Goal: Entertainment & Leisure: Consume media (video, audio)

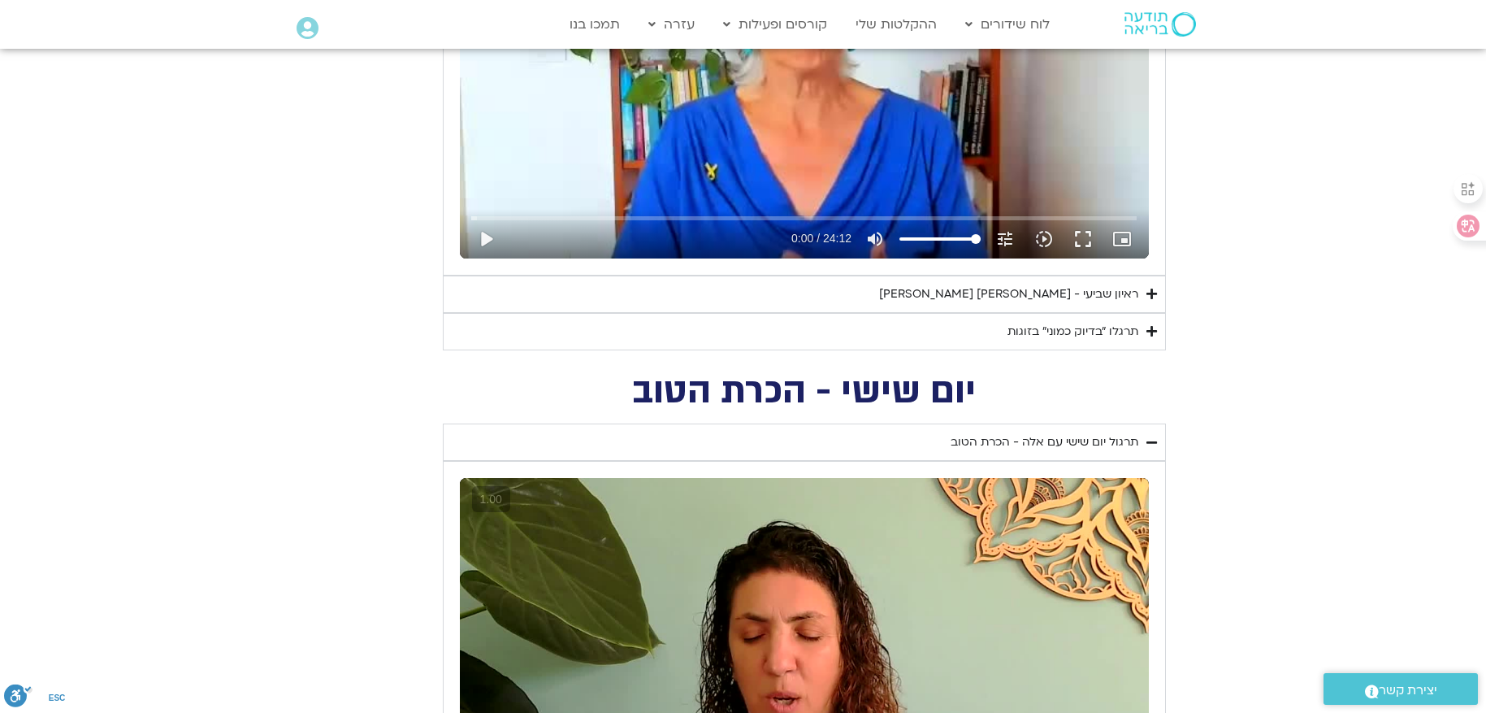
scroll to position [650, 0]
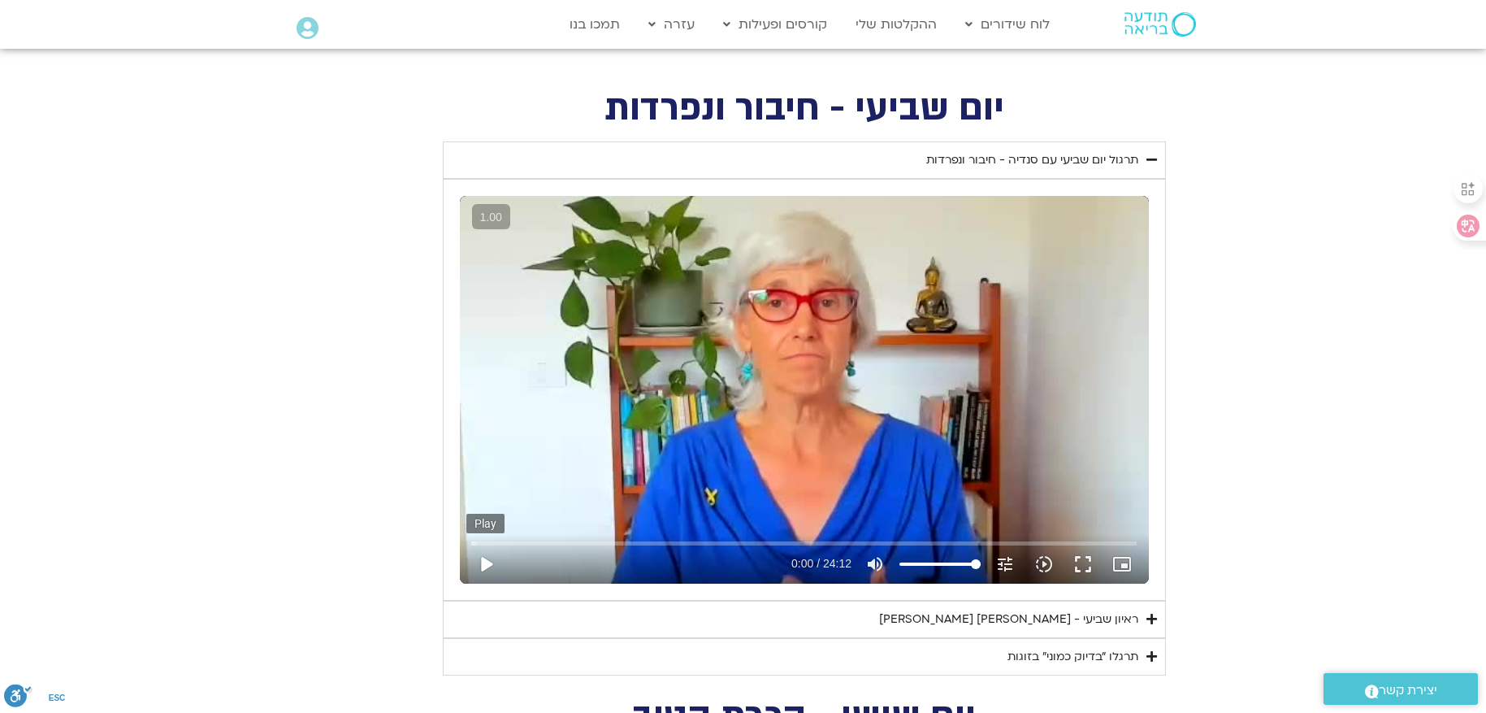
click at [493, 563] on button "play_arrow" at bounding box center [485, 563] width 39 height 39
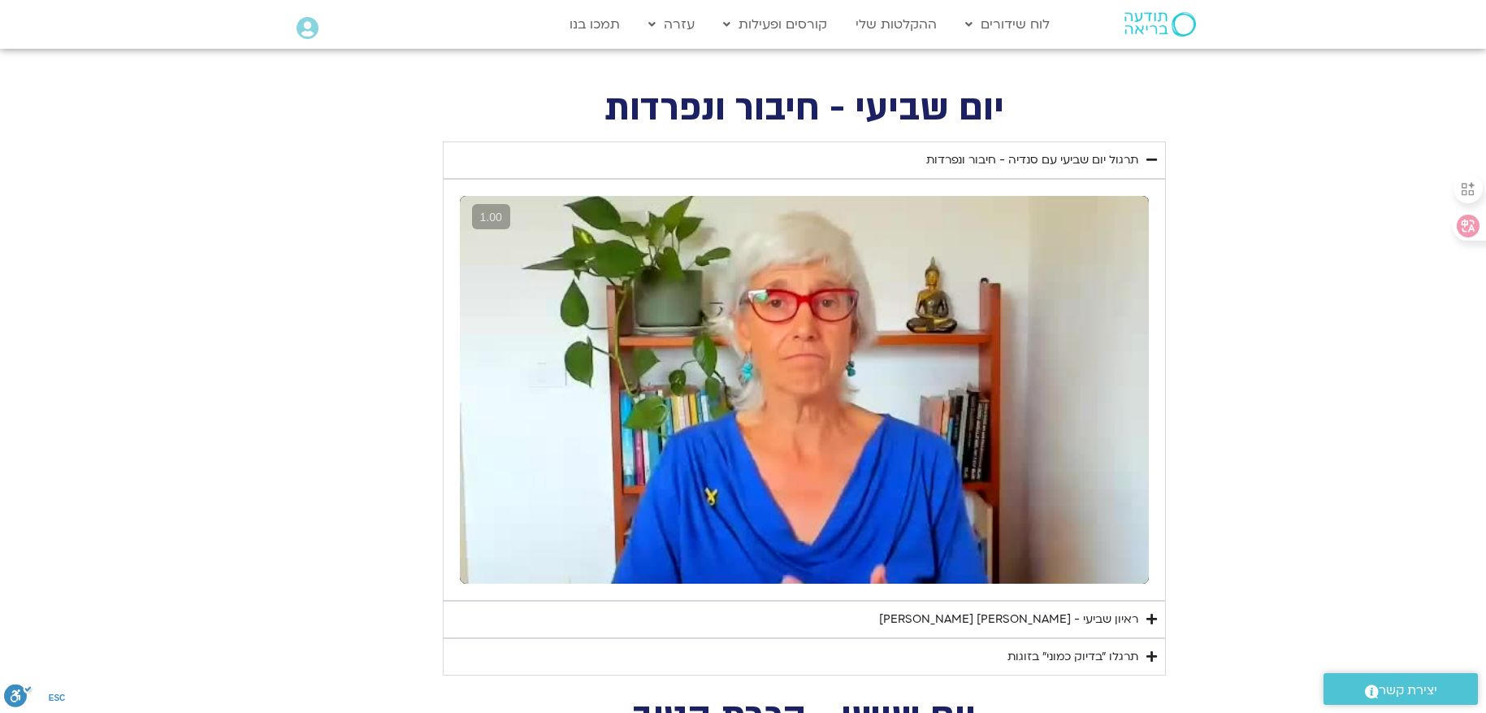
click at [1050, 629] on summary "ראיון שביעי - [PERSON_NAME] [PERSON_NAME]" at bounding box center [804, 618] width 723 height 37
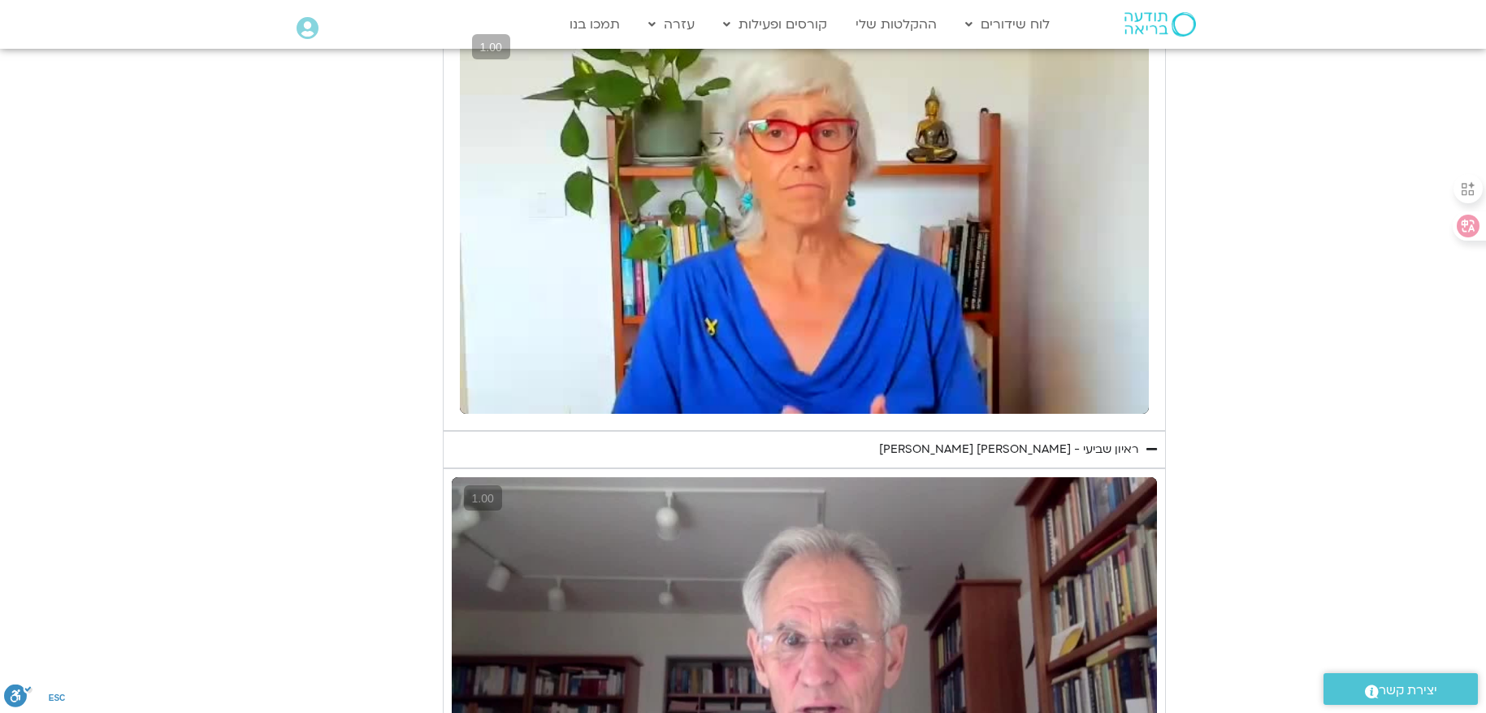
scroll to position [813, 0]
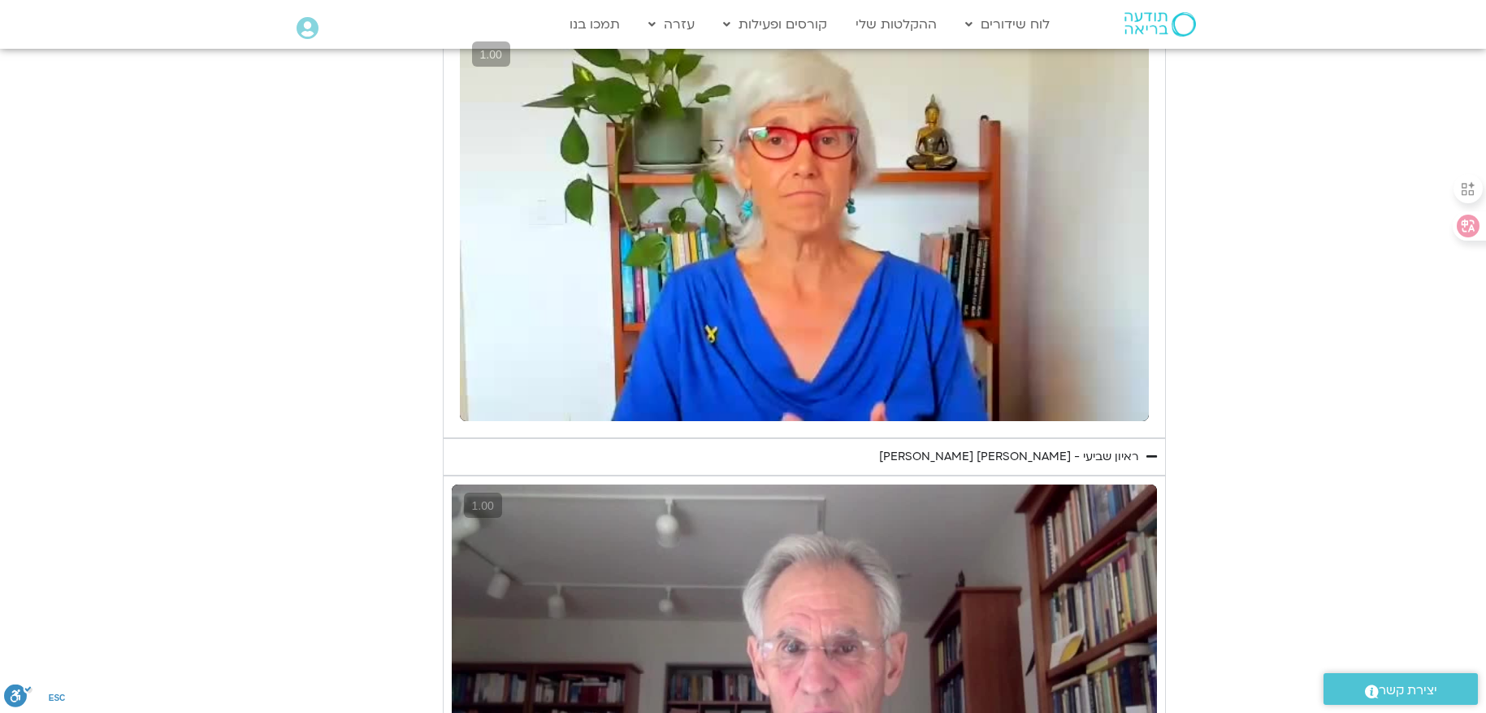
click at [1032, 463] on div "ראיון שביעי - [PERSON_NAME] [PERSON_NAME]" at bounding box center [1008, 457] width 259 height 20
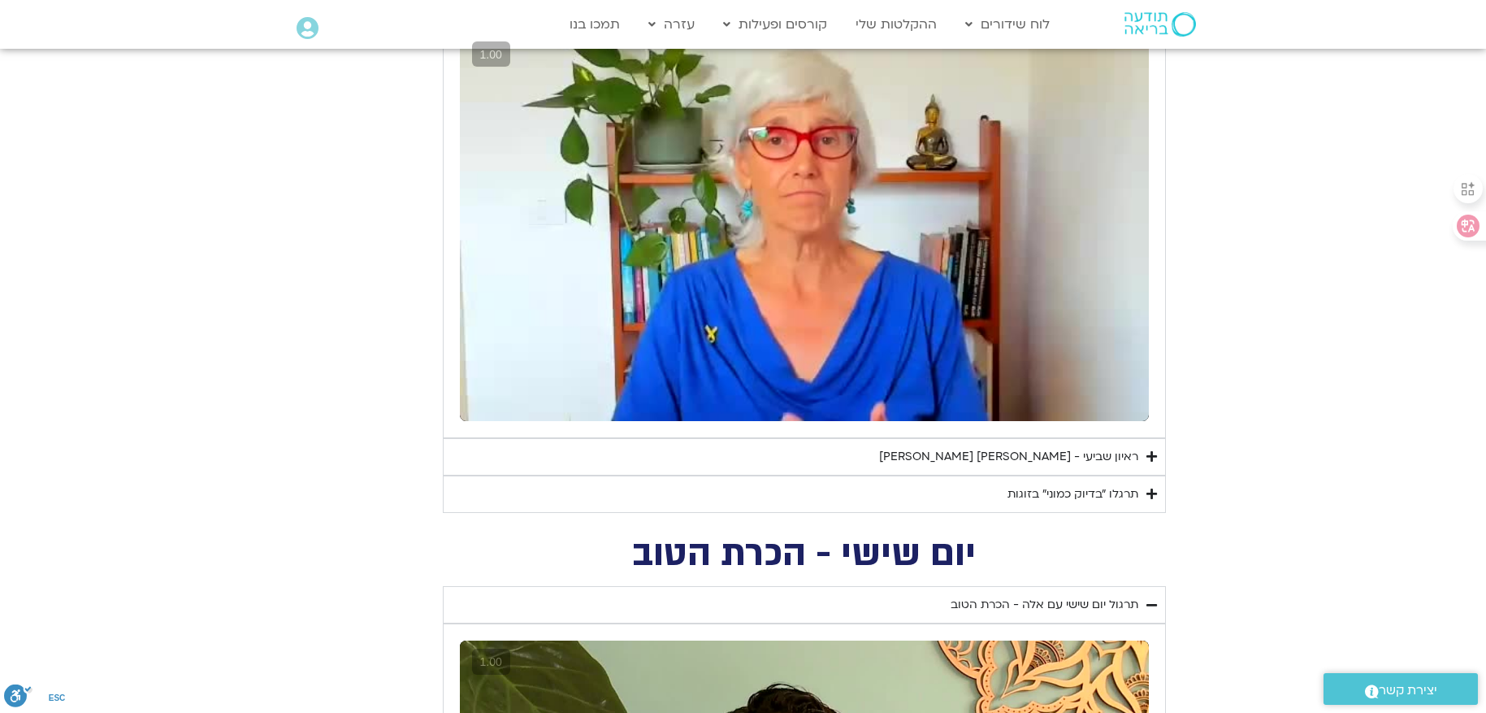
click at [1032, 492] on div "תרגלו ״בדיוק כמוני״ בזוגות" at bounding box center [1073, 494] width 131 height 20
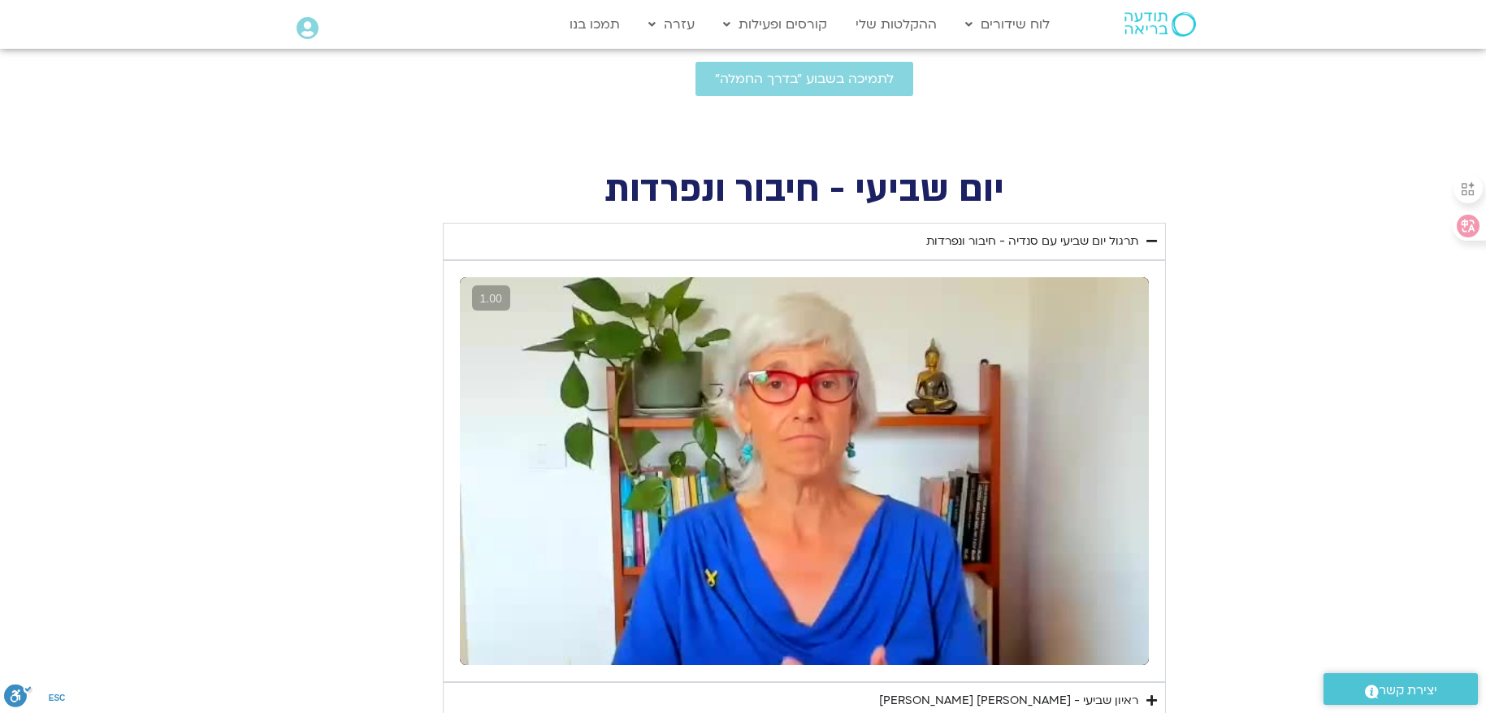
scroll to position [575, 0]
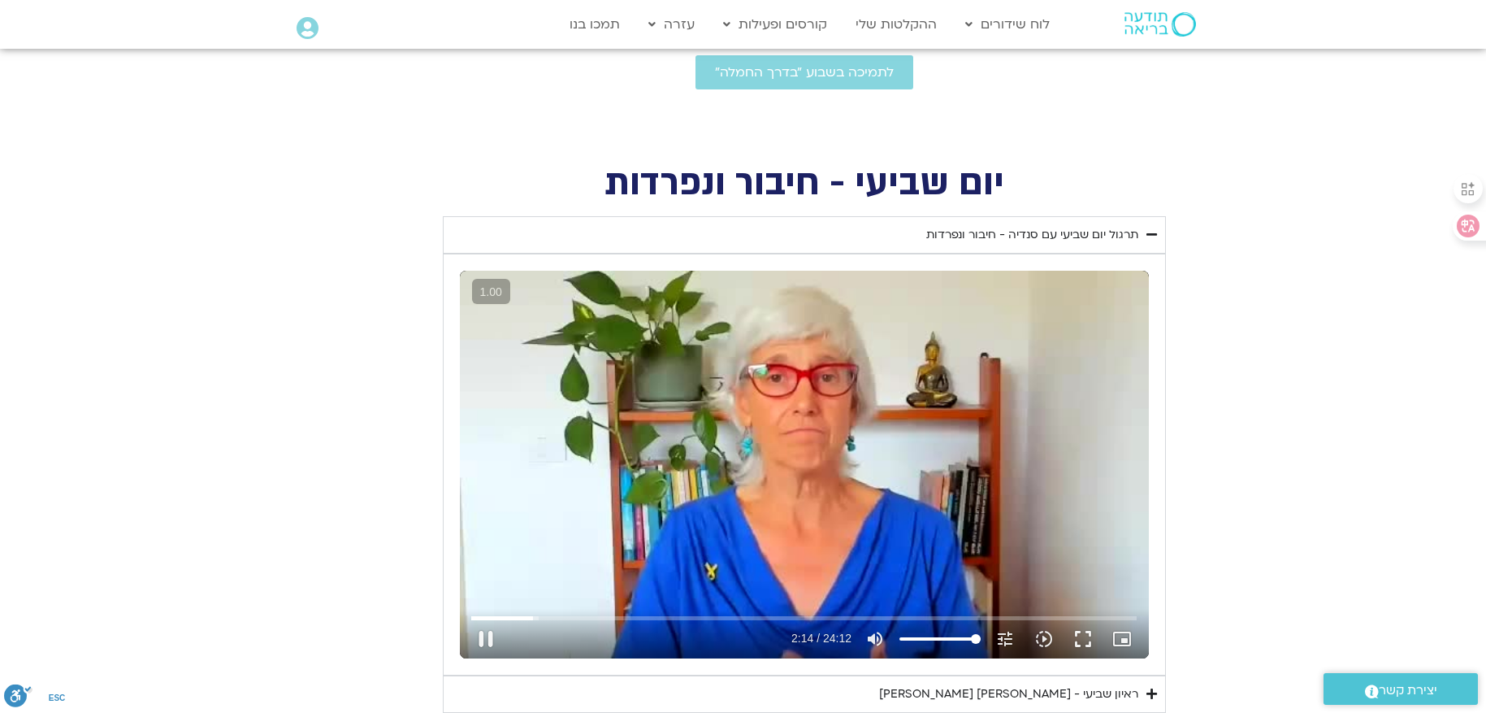
click at [565, 500] on div "Skip Ad 1:12 pause 2:14 / 24:12 volume_up Mute tune Resolution Auto 240p slow_m…" at bounding box center [804, 465] width 689 height 388
click at [565, 500] on div "Skip Ad 1:12 play_arrow 2:14 / 24:12 volume_up Mute tune Resolution Auto 240p s…" at bounding box center [804, 465] width 689 height 388
click at [501, 617] on input "Seek" at bounding box center [804, 618] width 666 height 10
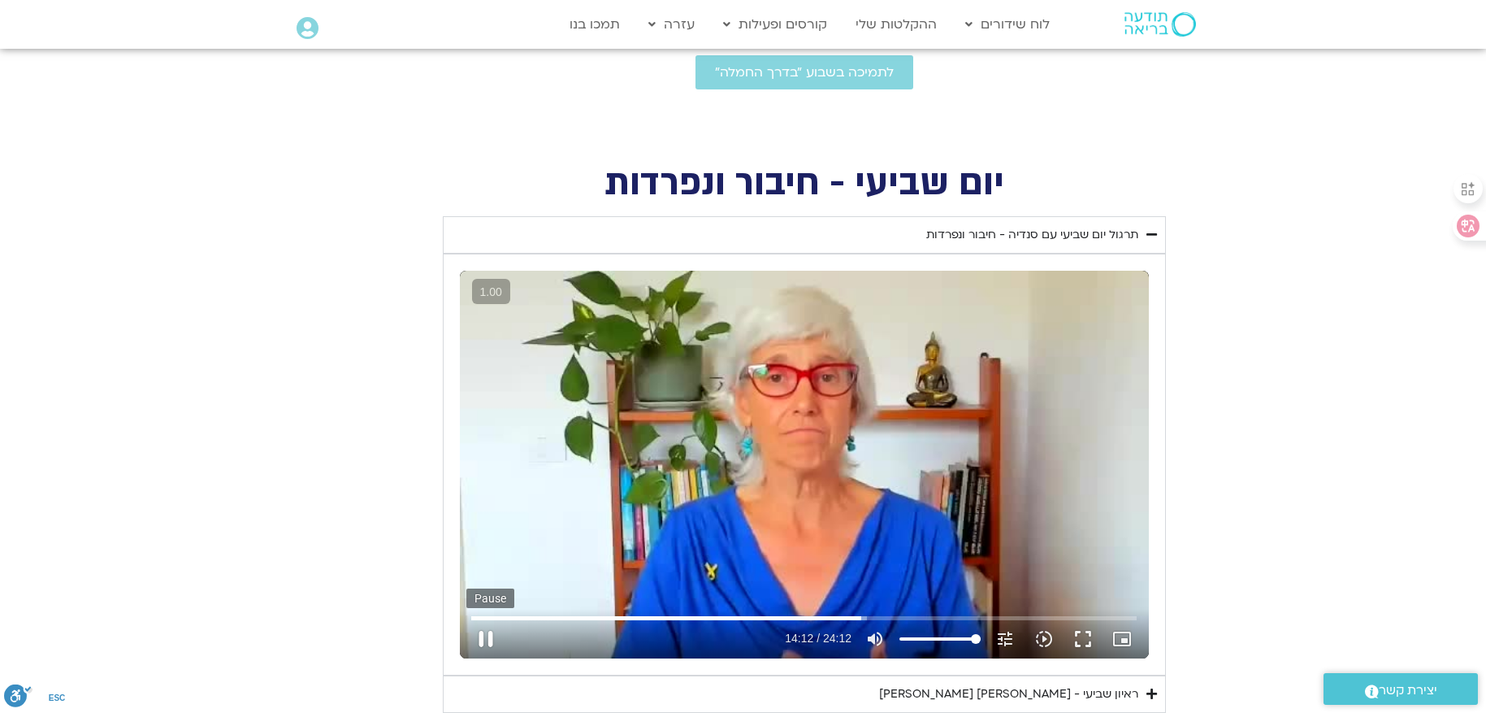
click at [492, 629] on button "pause" at bounding box center [485, 638] width 39 height 39
click at [854, 615] on input "Seek" at bounding box center [804, 618] width 666 height 10
click at [480, 639] on button "play_arrow" at bounding box center [485, 638] width 39 height 39
type input "1452.76"
